Goal: Information Seeking & Learning: Learn about a topic

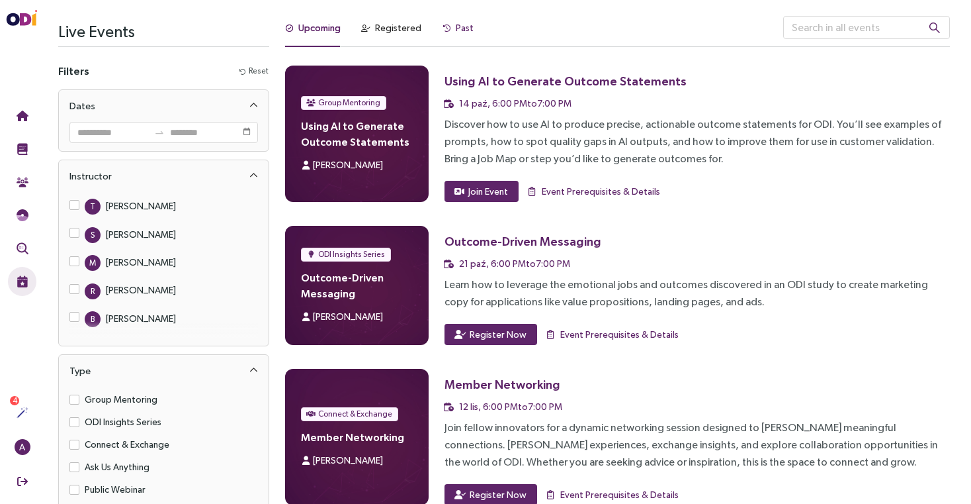
click at [465, 31] on div "Past" at bounding box center [465, 28] width 18 height 15
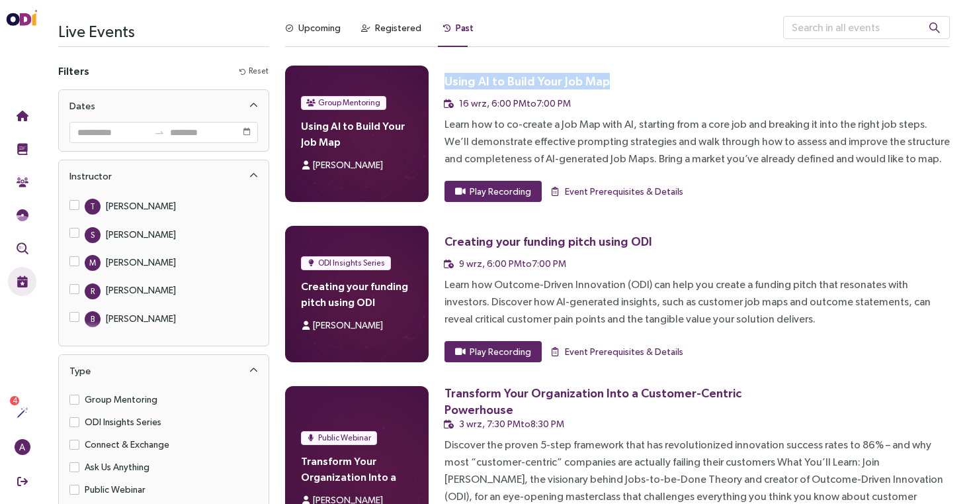
drag, startPoint x: 447, startPoint y: 81, endPoint x: 621, endPoint y: 86, distance: 174.1
click at [621, 86] on h3 "Using AI to Build Your Job Map" at bounding box center [597, 81] width 304 height 30
click at [492, 194] on span "Play Recording" at bounding box center [501, 191] width 62 height 15
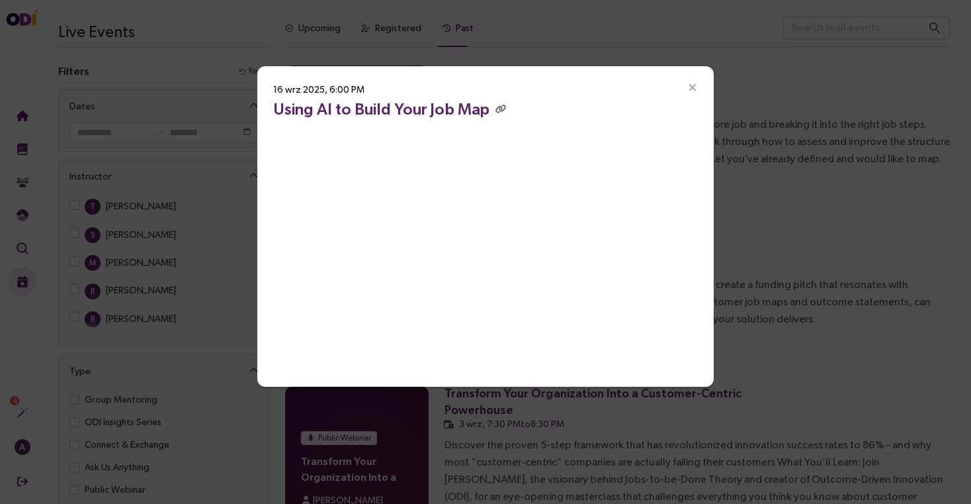
click at [694, 85] on icon "Close" at bounding box center [693, 88] width 12 height 12
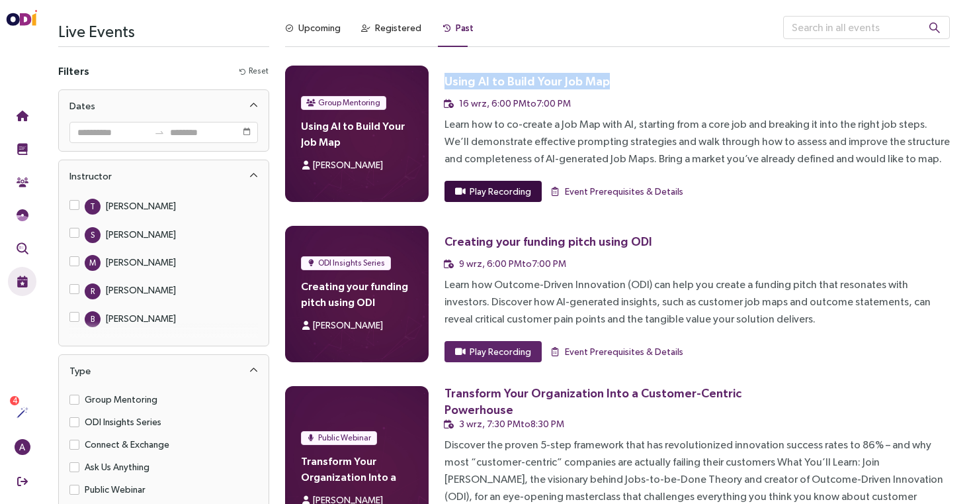
click at [502, 188] on span "Play Recording" at bounding box center [501, 191] width 62 height 15
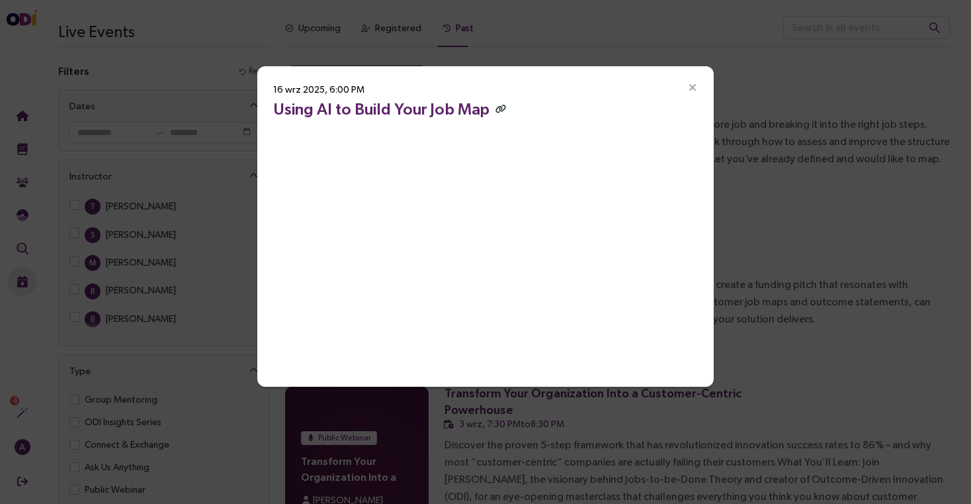
click at [496, 106] on icon "button" at bounding box center [501, 109] width 11 height 9
click at [496, 111] on icon "button" at bounding box center [501, 109] width 11 height 9
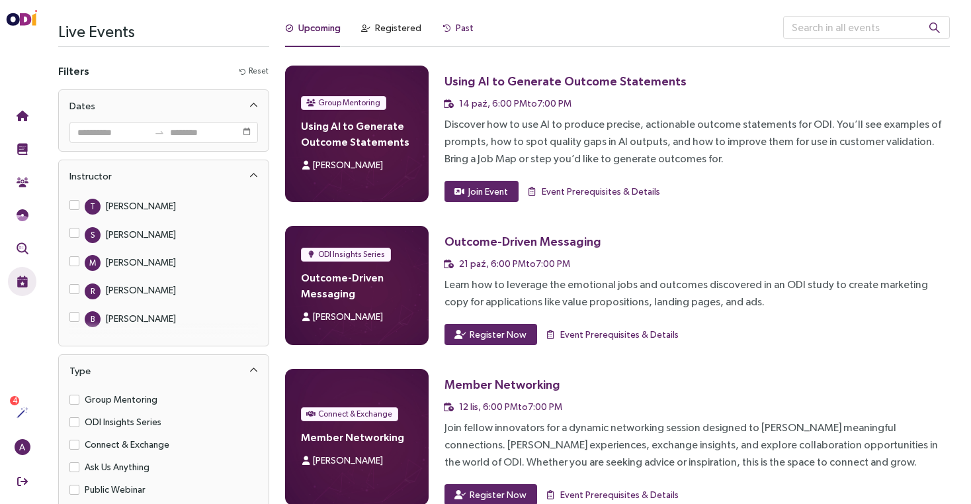
click at [448, 30] on div "Past" at bounding box center [458, 28] width 31 height 15
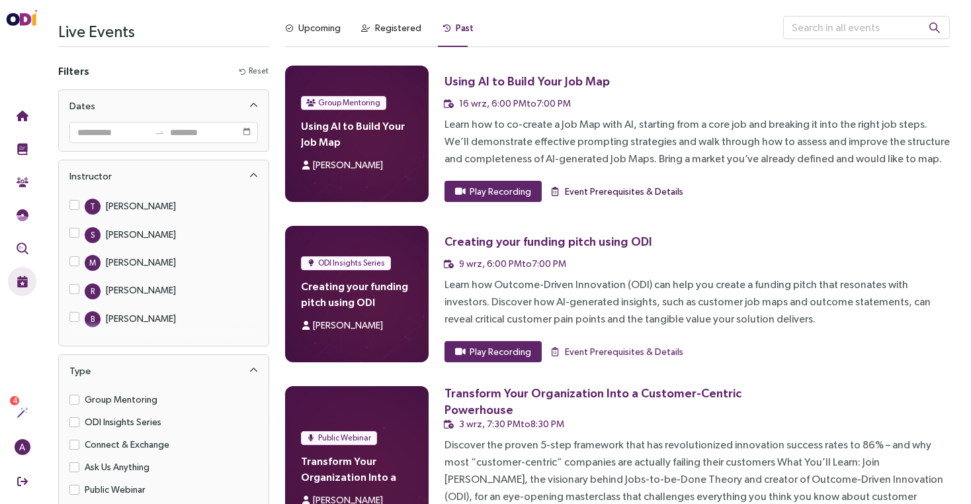
click at [605, 190] on span "Event Prerequisites & Details" at bounding box center [624, 191] width 118 height 15
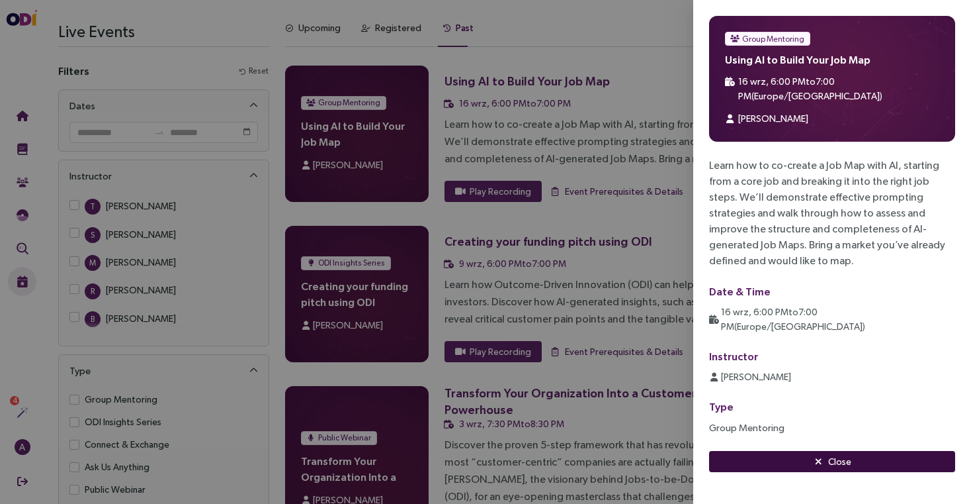
click at [796, 451] on button "Close" at bounding box center [832, 461] width 246 height 21
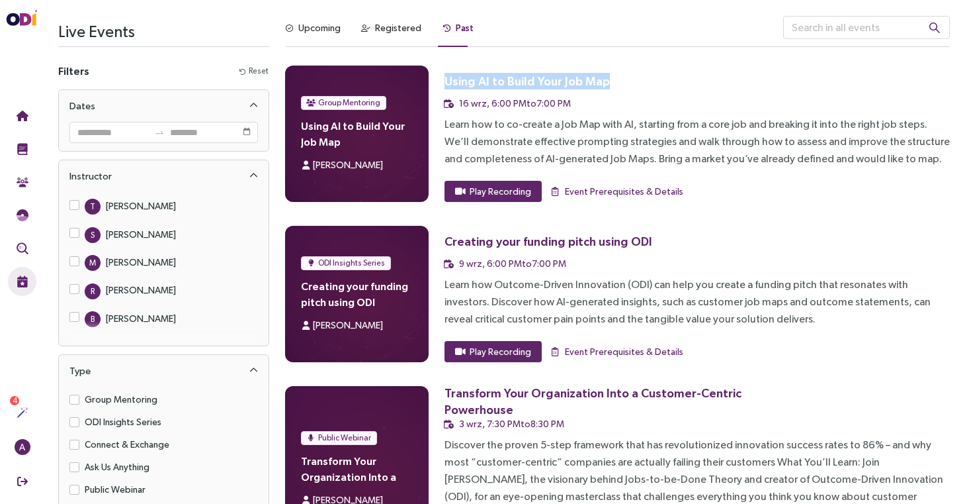
drag, startPoint x: 447, startPoint y: 79, endPoint x: 611, endPoint y: 75, distance: 164.8
click at [611, 75] on h3 "Using AI to Build Your Job Map" at bounding box center [597, 81] width 304 height 30
copy div "Using AI to Build Your Job Map"
